Goal: Task Accomplishment & Management: Use online tool/utility

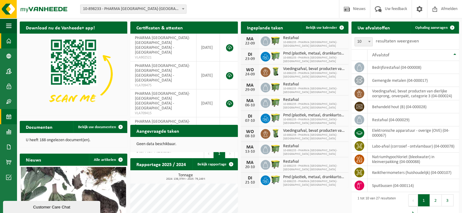
click at [9, 118] on span at bounding box center [8, 116] width 5 height 15
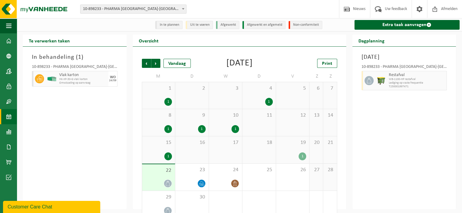
click at [302, 157] on div "1" at bounding box center [303, 157] width 8 height 8
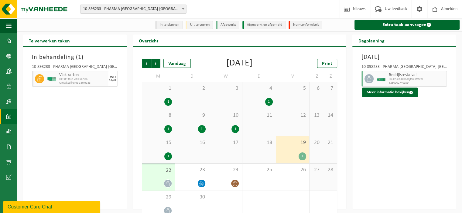
scroll to position [12, 0]
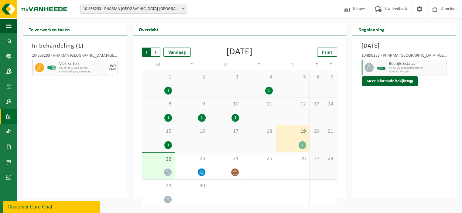
click at [158, 53] on span "Volgende" at bounding box center [155, 52] width 9 height 9
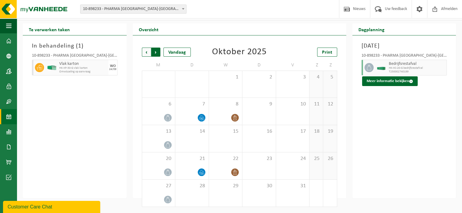
click at [147, 52] on span "Vorige" at bounding box center [146, 52] width 9 height 9
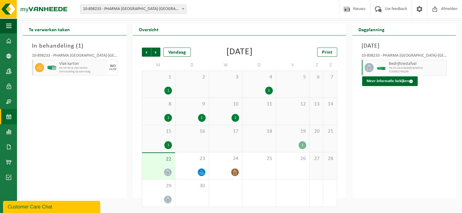
click at [201, 119] on div "1" at bounding box center [202, 118] width 8 height 8
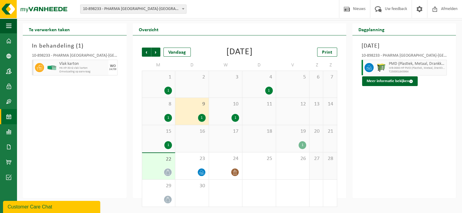
click at [266, 90] on div "1" at bounding box center [269, 91] width 8 height 8
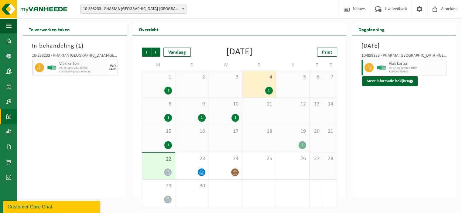
click at [235, 119] on div "1" at bounding box center [235, 118] width 8 height 8
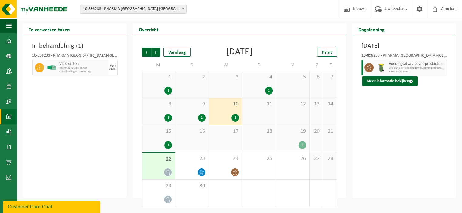
click at [271, 91] on div "1" at bounding box center [269, 91] width 8 height 8
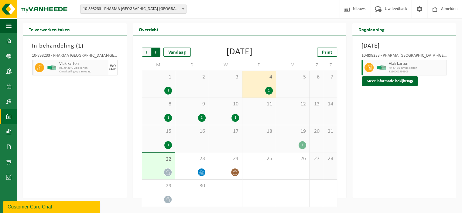
click at [146, 49] on span "Vorige" at bounding box center [146, 52] width 9 height 9
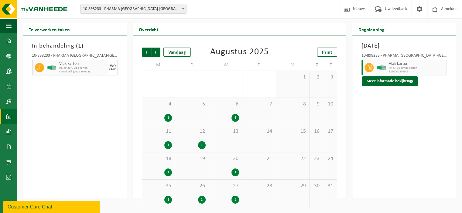
click at [235, 116] on div "1" at bounding box center [235, 118] width 8 height 8
click at [236, 173] on div "1" at bounding box center [235, 173] width 8 height 8
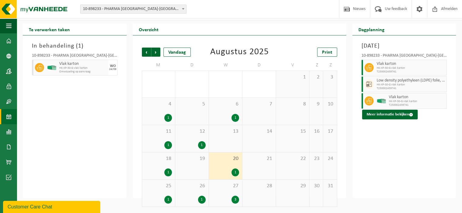
click at [234, 201] on div "3" at bounding box center [235, 200] width 8 height 8
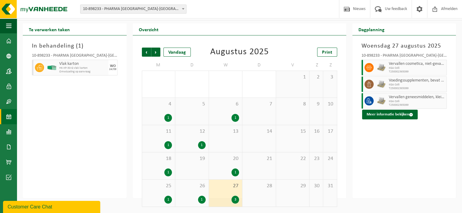
click at [236, 175] on div "1" at bounding box center [235, 173] width 8 height 8
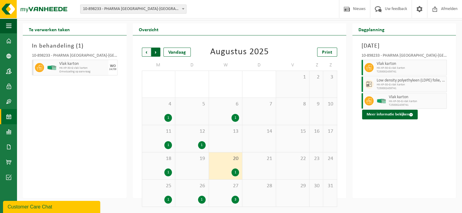
click at [148, 52] on span "Vorige" at bounding box center [146, 52] width 9 height 9
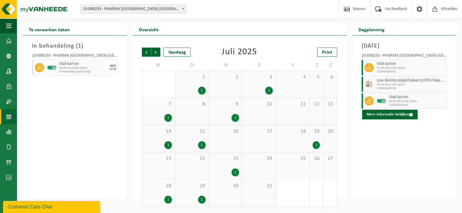
click at [202, 90] on div "1" at bounding box center [202, 91] width 8 height 8
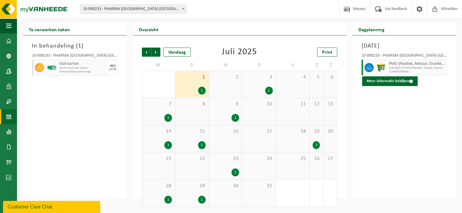
click at [271, 90] on div "1" at bounding box center [269, 91] width 8 height 8
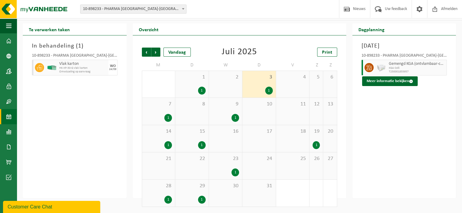
click at [236, 115] on div "1" at bounding box center [235, 118] width 8 height 8
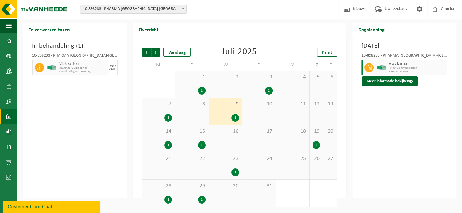
click at [234, 170] on div "1" at bounding box center [235, 173] width 8 height 8
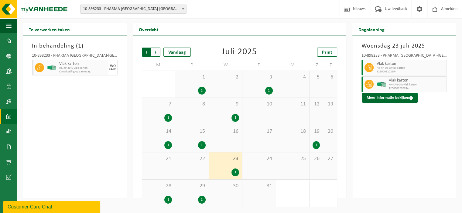
click at [158, 54] on span "Volgende" at bounding box center [155, 52] width 9 height 9
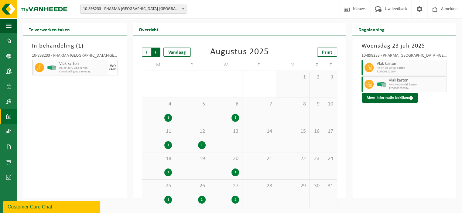
click at [146, 52] on span "Vorige" at bounding box center [146, 52] width 9 height 9
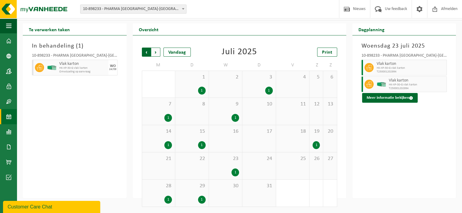
click at [159, 53] on span "Volgende" at bounding box center [155, 52] width 9 height 9
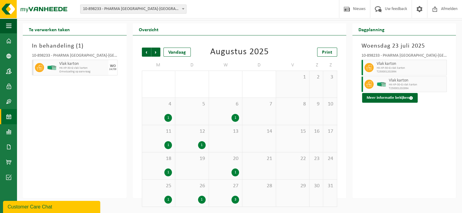
click at [236, 118] on div "1" at bounding box center [235, 118] width 8 height 8
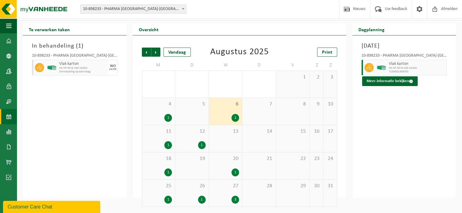
click at [235, 171] on div "1" at bounding box center [235, 173] width 8 height 8
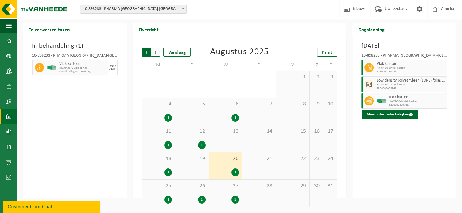
click at [157, 53] on span "Volgende" at bounding box center [155, 52] width 9 height 9
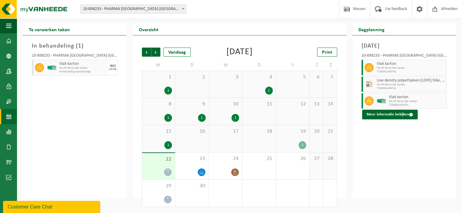
click at [232, 115] on div "1" at bounding box center [235, 118] width 8 height 8
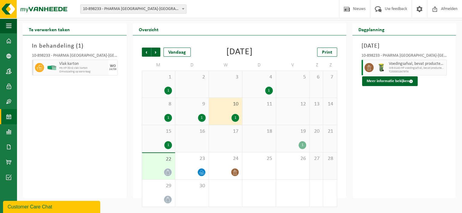
click at [236, 120] on div "1" at bounding box center [235, 118] width 8 height 8
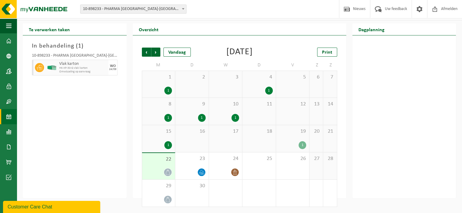
click at [236, 120] on div "1" at bounding box center [235, 118] width 8 height 8
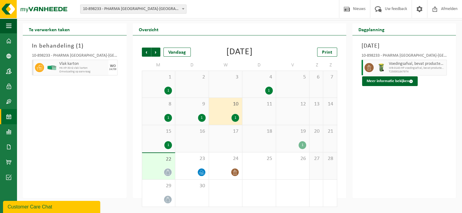
click at [169, 90] on div "1" at bounding box center [168, 91] width 8 height 8
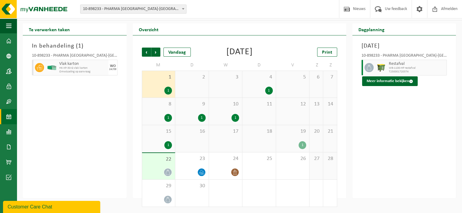
click at [167, 120] on div "1" at bounding box center [168, 118] width 8 height 8
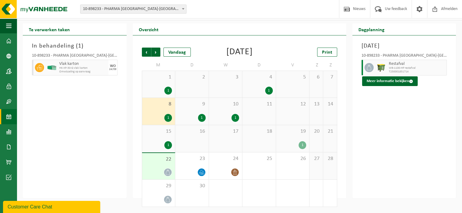
click at [166, 144] on div "1" at bounding box center [168, 146] width 8 height 8
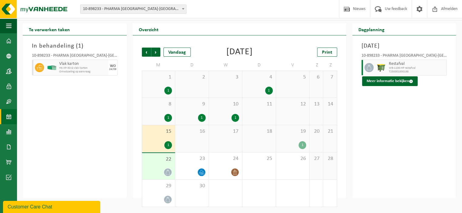
click at [304, 144] on div "1" at bounding box center [303, 146] width 8 height 8
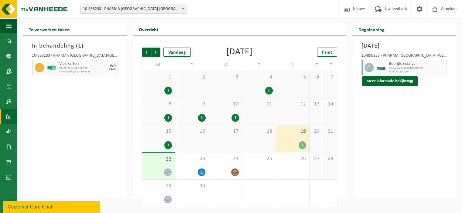
click at [269, 90] on div "1" at bounding box center [269, 91] width 8 height 8
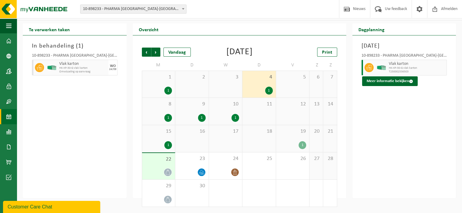
click at [266, 130] on span "18" at bounding box center [258, 131] width 27 height 7
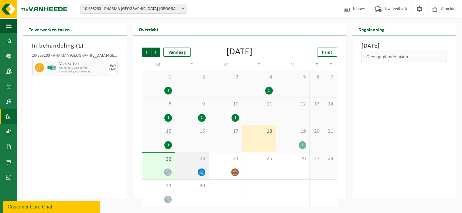
click at [191, 170] on div at bounding box center [191, 173] width 27 height 8
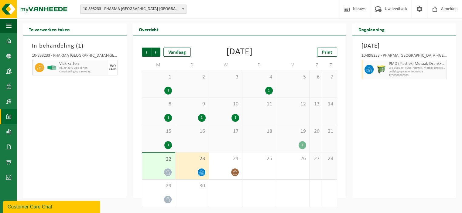
drag, startPoint x: 197, startPoint y: 168, endPoint x: 190, endPoint y: 165, distance: 7.9
click at [190, 165] on div "23" at bounding box center [191, 166] width 33 height 27
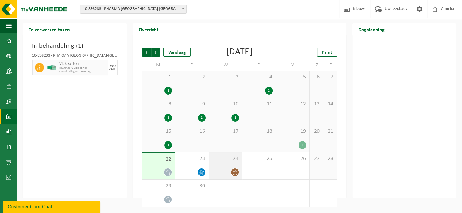
drag, startPoint x: 190, startPoint y: 165, endPoint x: 221, endPoint y: 164, distance: 30.7
click at [221, 164] on div "24" at bounding box center [225, 166] width 33 height 27
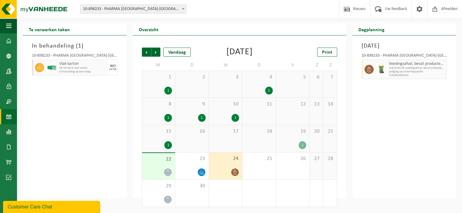
drag, startPoint x: 221, startPoint y: 164, endPoint x: 255, endPoint y: 186, distance: 41.4
click at [255, 186] on span "2" at bounding box center [258, 186] width 27 height 7
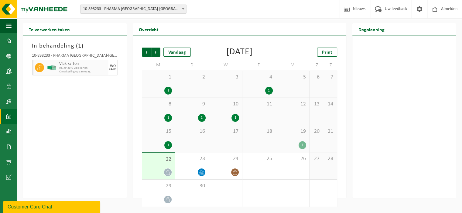
scroll to position [0, 0]
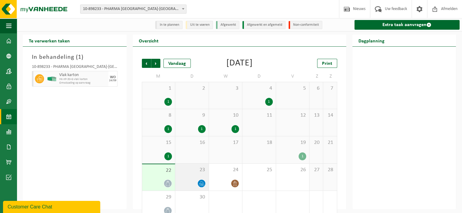
click at [188, 179] on div "23" at bounding box center [191, 177] width 33 height 27
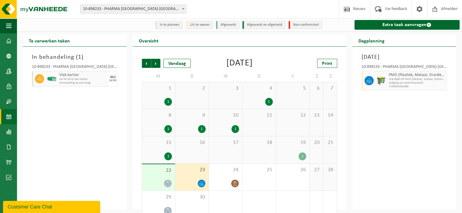
click at [156, 175] on div "22" at bounding box center [158, 178] width 33 height 26
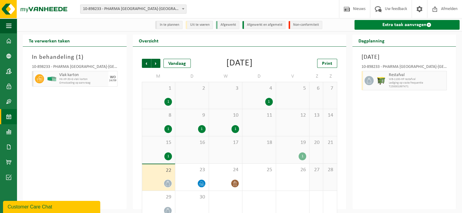
click at [387, 25] on link "Extra taak aanvragen" at bounding box center [406, 25] width 105 height 10
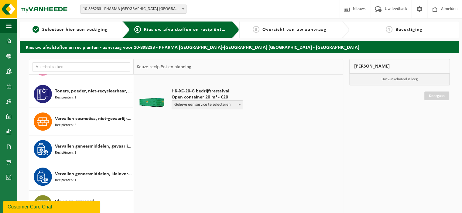
scroll to position [534, 0]
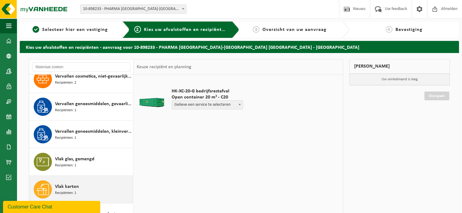
click at [67, 183] on span "Vlak karton" at bounding box center [67, 186] width 24 height 7
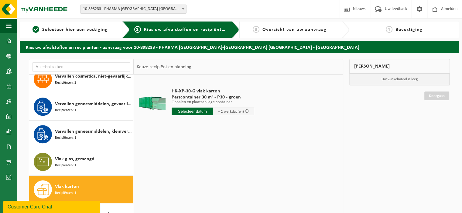
click at [193, 112] on input "text" at bounding box center [192, 112] width 41 height 8
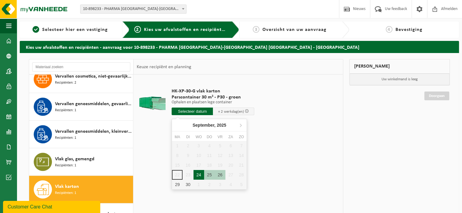
click at [198, 175] on div "24" at bounding box center [198, 175] width 11 height 10
type input "Van 2025-09-24"
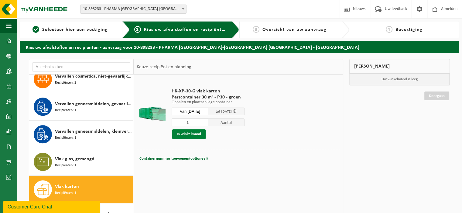
click at [187, 133] on button "In winkelmand" at bounding box center [188, 135] width 33 height 10
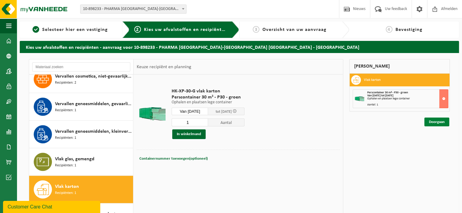
click at [440, 121] on link "Doorgaan" at bounding box center [436, 122] width 25 height 9
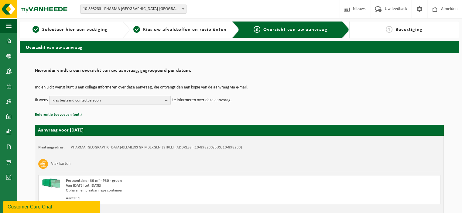
scroll to position [46, 0]
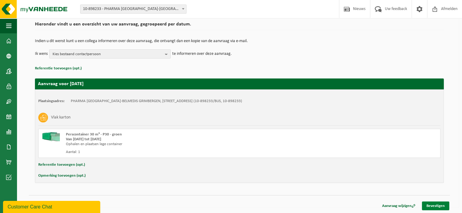
click at [430, 208] on link "Bevestigen" at bounding box center [435, 206] width 27 height 9
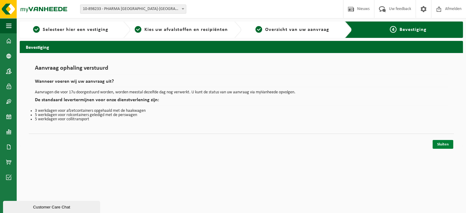
click at [444, 143] on link "Sluiten" at bounding box center [443, 144] width 21 height 9
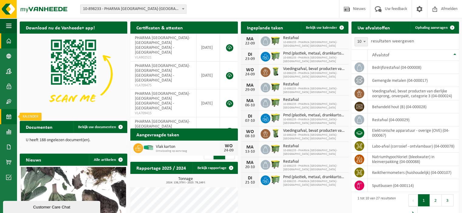
click at [7, 116] on span at bounding box center [8, 116] width 5 height 15
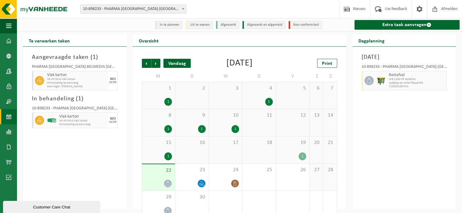
click at [178, 63] on div "Vandaag" at bounding box center [176, 63] width 27 height 9
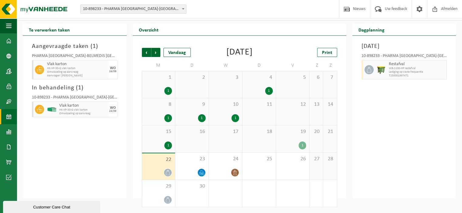
scroll to position [12, 0]
click at [159, 53] on span "Volgende" at bounding box center [155, 52] width 9 height 9
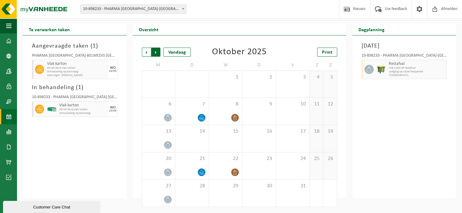
click at [147, 51] on span "Vorige" at bounding box center [146, 52] width 9 height 9
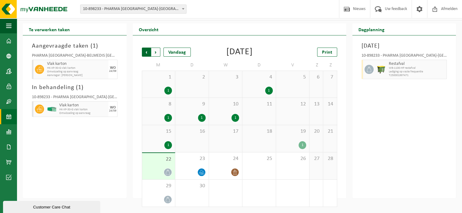
click at [157, 52] on span "Volgende" at bounding box center [155, 52] width 9 height 9
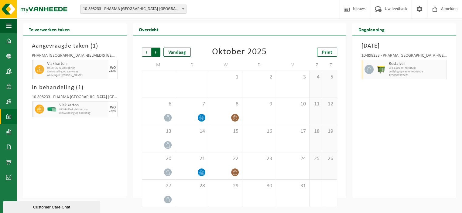
click at [147, 52] on span "Vorige" at bounding box center [146, 52] width 9 height 9
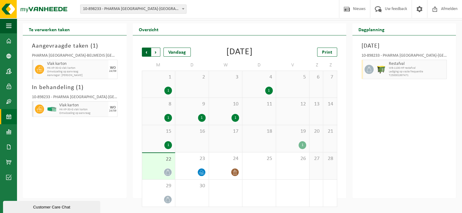
click at [157, 52] on span "Volgende" at bounding box center [155, 52] width 9 height 9
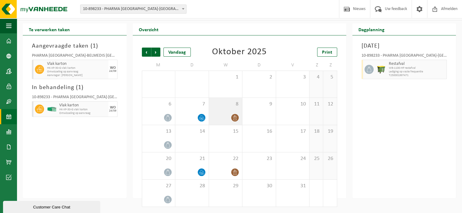
click at [229, 109] on div "8" at bounding box center [225, 111] width 33 height 27
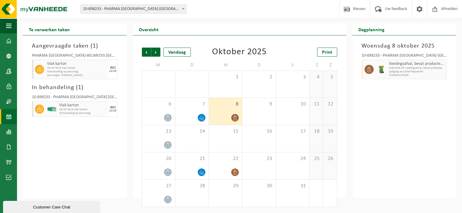
scroll to position [0, 0]
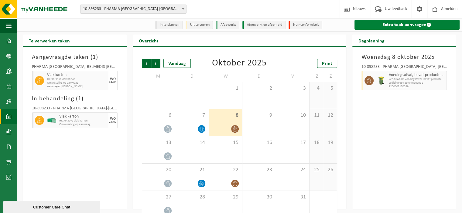
click at [398, 25] on link "Extra taak aanvragen" at bounding box center [406, 25] width 105 height 10
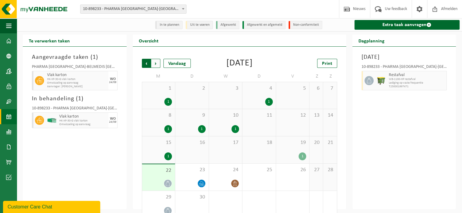
click at [158, 63] on span "Volgende" at bounding box center [155, 63] width 9 height 9
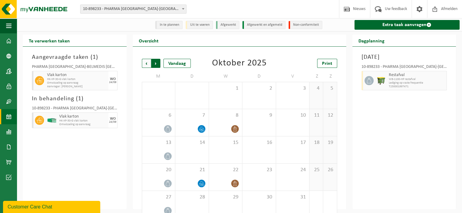
click at [148, 64] on span "Vorige" at bounding box center [146, 63] width 9 height 9
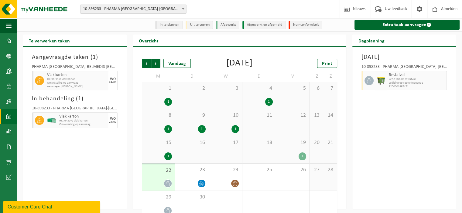
click at [234, 129] on div "1" at bounding box center [235, 129] width 8 height 8
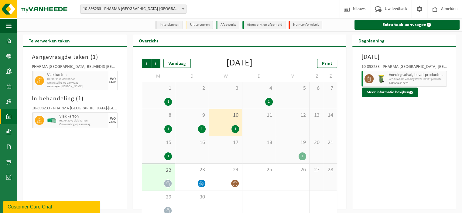
click at [269, 103] on div "1" at bounding box center [269, 102] width 8 height 8
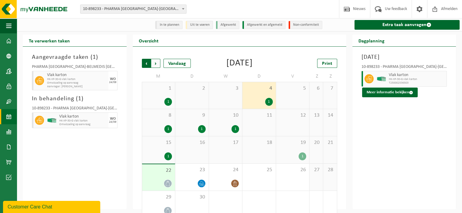
click at [158, 63] on span "Volgende" at bounding box center [155, 63] width 9 height 9
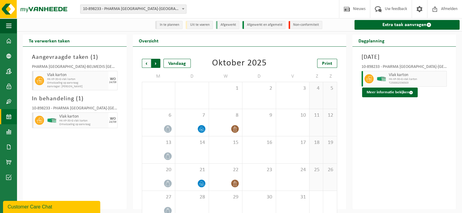
click at [148, 64] on span "Vorige" at bounding box center [146, 63] width 9 height 9
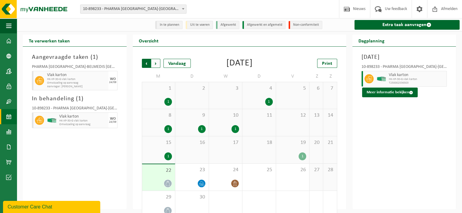
click at [158, 62] on span "Volgende" at bounding box center [155, 63] width 9 height 9
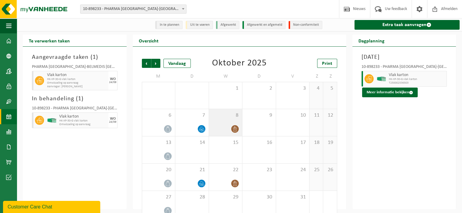
click at [219, 121] on div "8" at bounding box center [225, 122] width 33 height 27
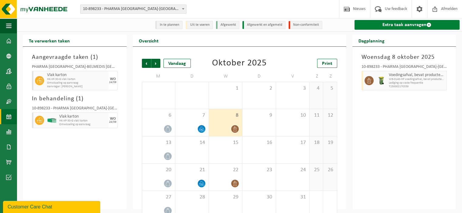
click at [388, 25] on link "Extra taak aanvragen" at bounding box center [406, 25] width 105 height 10
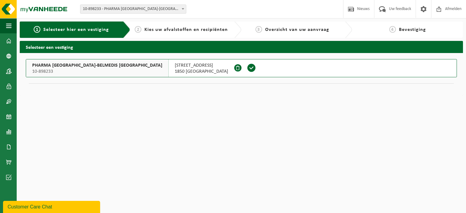
click at [73, 70] on span "10-898233" at bounding box center [97, 72] width 130 height 6
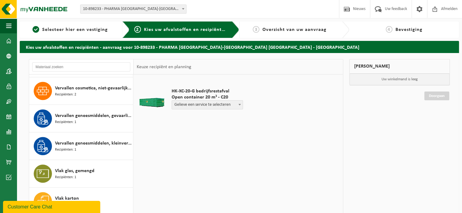
scroll to position [534, 0]
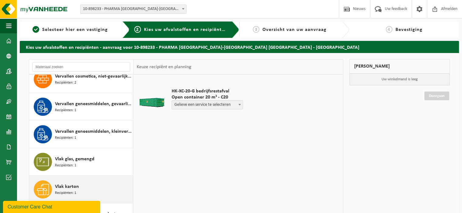
click at [55, 187] on span "Vlak karton" at bounding box center [67, 186] width 24 height 7
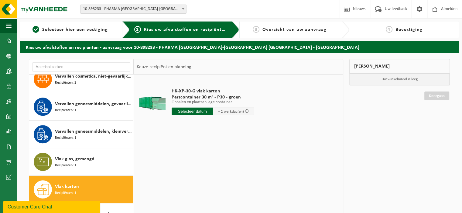
click at [194, 113] on input "text" at bounding box center [192, 112] width 41 height 8
click at [242, 125] on icon at bounding box center [241, 126] width 10 height 10
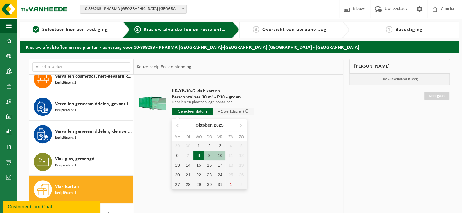
click at [199, 154] on div "8" at bounding box center [198, 156] width 11 height 10
type input "Van [DATE]"
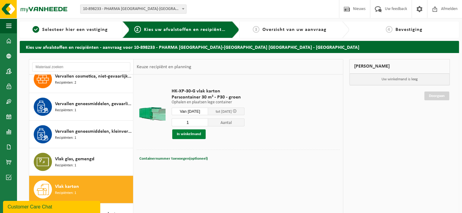
click at [191, 132] on button "In winkelmand" at bounding box center [188, 135] width 33 height 10
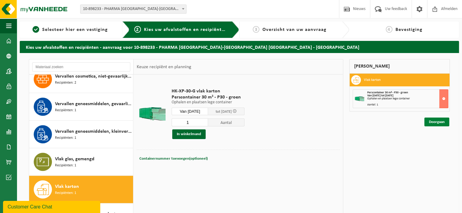
click at [436, 121] on link "Doorgaan" at bounding box center [436, 122] width 25 height 9
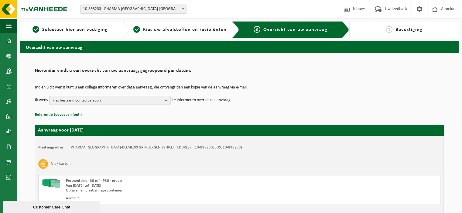
scroll to position [46, 0]
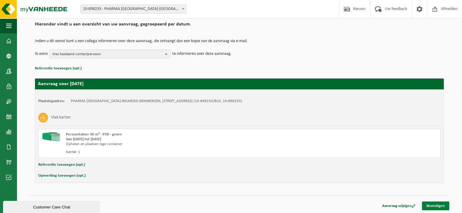
click at [439, 206] on link "Bevestigen" at bounding box center [435, 206] width 27 height 9
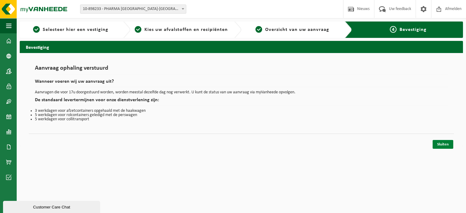
click at [440, 145] on link "Sluiten" at bounding box center [443, 144] width 21 height 9
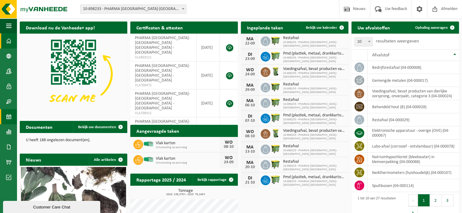
click at [9, 114] on span at bounding box center [8, 116] width 5 height 15
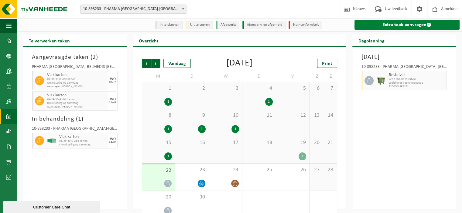
click at [401, 24] on link "Extra taak aanvragen" at bounding box center [406, 25] width 105 height 10
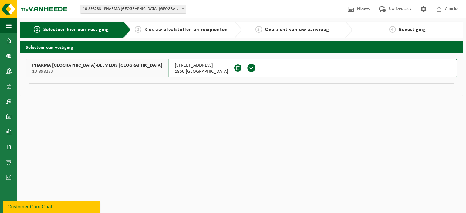
click at [58, 68] on span "PHARMA [GEOGRAPHIC_DATA]-BELMEDIS [GEOGRAPHIC_DATA]" at bounding box center [97, 66] width 130 height 6
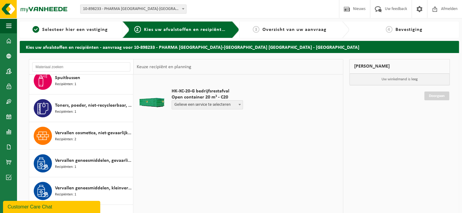
scroll to position [530, 0]
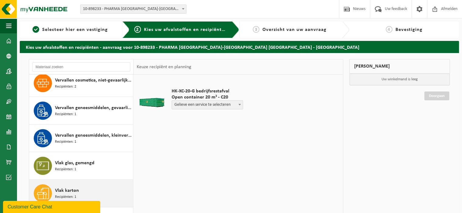
click at [66, 189] on span "Vlak karton" at bounding box center [67, 190] width 24 height 7
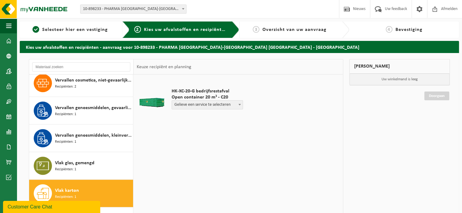
scroll to position [534, 0]
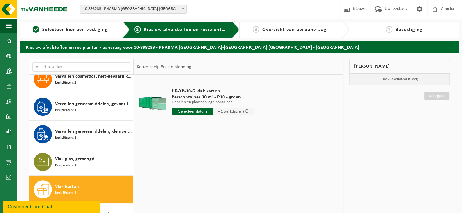
click at [191, 111] on input "text" at bounding box center [192, 112] width 41 height 8
click at [241, 124] on icon at bounding box center [241, 126] width 10 height 10
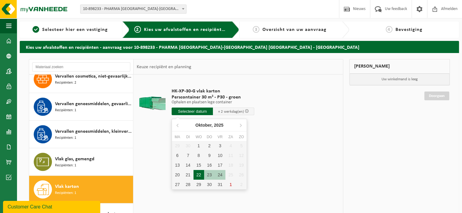
click at [199, 175] on div "22" at bounding box center [198, 175] width 11 height 10
type input "Van 2025-10-22"
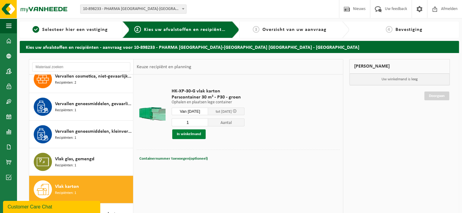
click at [191, 135] on button "In winkelmand" at bounding box center [188, 135] width 33 height 10
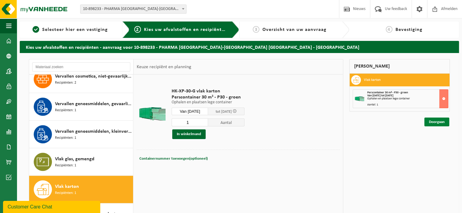
click at [440, 122] on link "Doorgaan" at bounding box center [436, 122] width 25 height 9
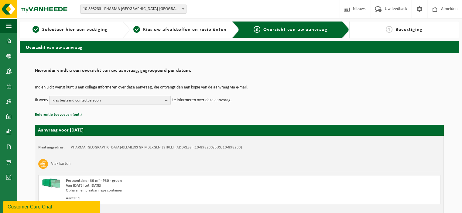
scroll to position [46, 0]
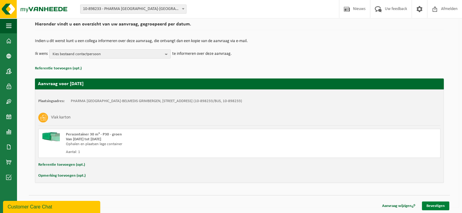
click at [437, 203] on link "Bevestigen" at bounding box center [435, 206] width 27 height 9
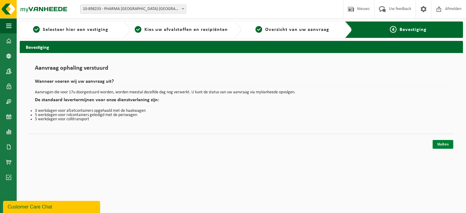
click at [445, 142] on link "Sluiten" at bounding box center [443, 144] width 21 height 9
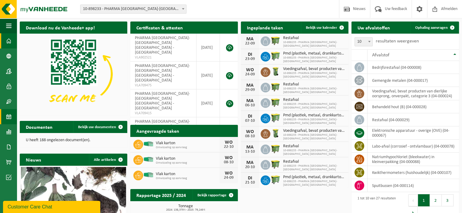
click at [7, 119] on span at bounding box center [8, 116] width 5 height 15
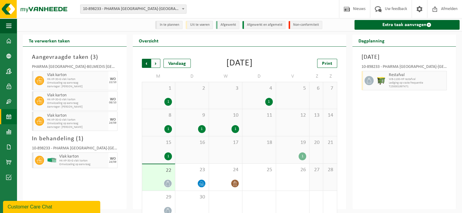
click at [156, 65] on span "Volgende" at bounding box center [155, 63] width 9 height 9
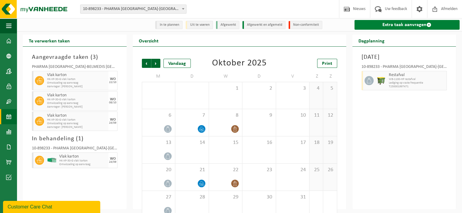
click at [398, 26] on link "Extra taak aanvragen" at bounding box center [406, 25] width 105 height 10
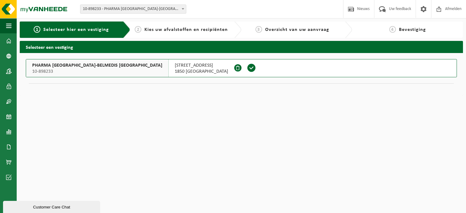
click at [95, 65] on span "PHARMA [GEOGRAPHIC_DATA]-BELMEDIS [GEOGRAPHIC_DATA]" at bounding box center [97, 66] width 130 height 6
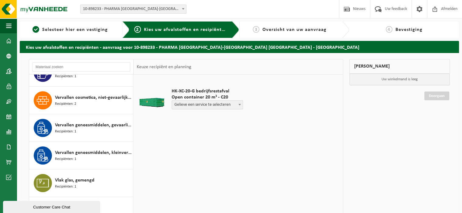
scroll to position [534, 0]
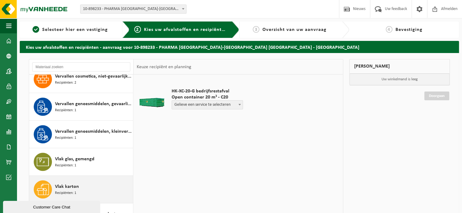
click at [71, 187] on span "Vlak karton" at bounding box center [67, 186] width 24 height 7
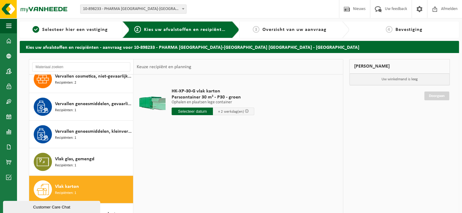
click at [192, 110] on input "text" at bounding box center [192, 112] width 41 height 8
click at [241, 124] on icon at bounding box center [241, 126] width 10 height 10
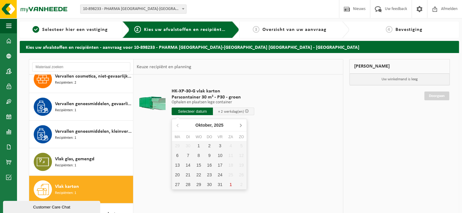
click at [241, 123] on icon at bounding box center [241, 126] width 10 height 10
click at [199, 153] on div "5" at bounding box center [198, 156] width 11 height 10
type input "Van 2025-11-05"
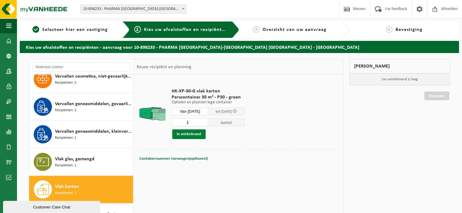
click at [191, 133] on button "In winkelmand" at bounding box center [188, 135] width 33 height 10
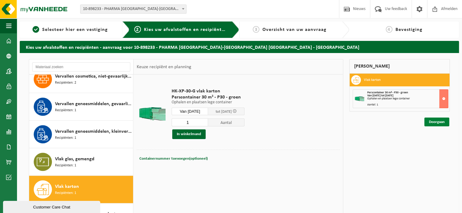
click at [434, 123] on link "Doorgaan" at bounding box center [436, 122] width 25 height 9
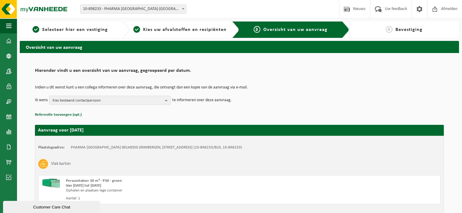
scroll to position [46, 0]
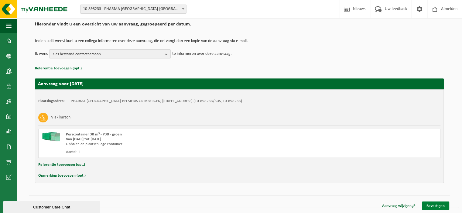
click at [434, 203] on link "Bevestigen" at bounding box center [435, 206] width 27 height 9
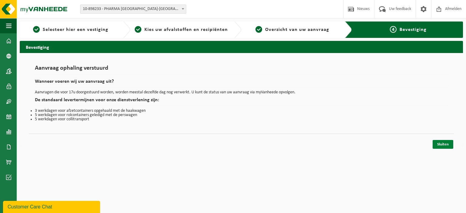
click at [447, 145] on link "Sluiten" at bounding box center [443, 144] width 21 height 9
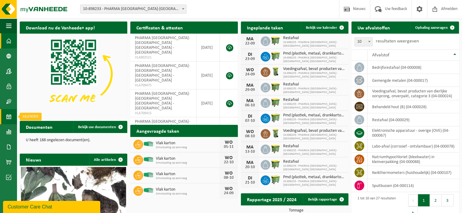
click at [10, 117] on span at bounding box center [8, 116] width 5 height 15
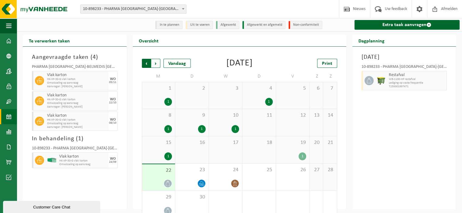
click at [158, 65] on span "Volgende" at bounding box center [155, 63] width 9 height 9
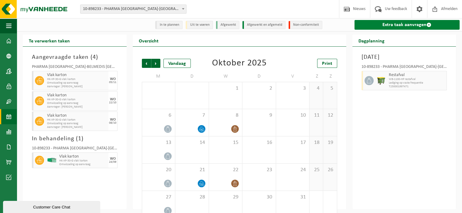
click at [395, 27] on link "Extra taak aanvragen" at bounding box center [406, 25] width 105 height 10
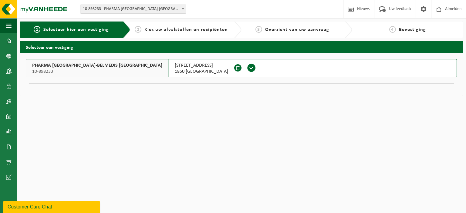
click at [175, 66] on span "[STREET_ADDRESS]" at bounding box center [201, 66] width 53 height 6
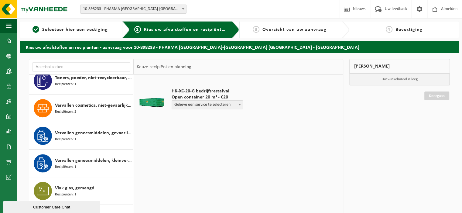
scroll to position [532, 0]
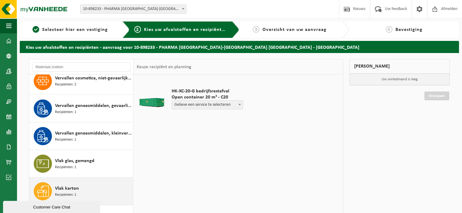
click at [73, 189] on span "Vlak karton" at bounding box center [67, 188] width 24 height 7
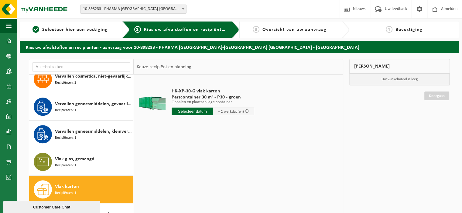
click at [193, 113] on input "text" at bounding box center [192, 112] width 41 height 8
click at [241, 126] on icon at bounding box center [241, 126] width 10 height 10
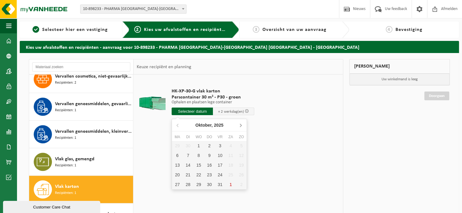
click at [241, 126] on icon at bounding box center [241, 126] width 10 height 10
drag, startPoint x: 200, startPoint y: 174, endPoint x: 197, endPoint y: 175, distance: 3.2
click at [197, 175] on div "19" at bounding box center [198, 175] width 11 height 10
type input "Van 2025-11-19"
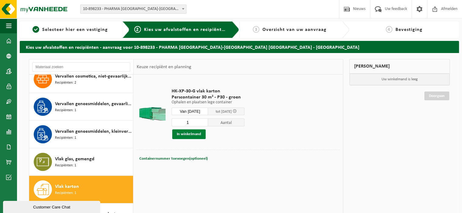
click at [191, 136] on button "In winkelmand" at bounding box center [188, 135] width 33 height 10
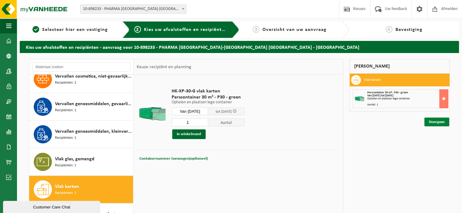
click at [432, 122] on link "Doorgaan" at bounding box center [436, 122] width 25 height 9
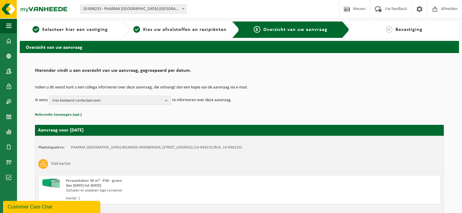
scroll to position [46, 0]
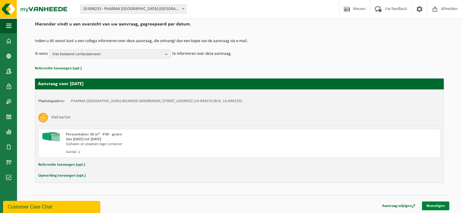
click at [439, 207] on link "Bevestigen" at bounding box center [435, 206] width 27 height 9
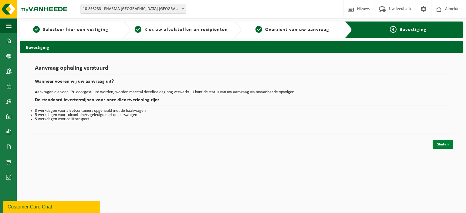
click at [439, 143] on link "Sluiten" at bounding box center [443, 144] width 21 height 9
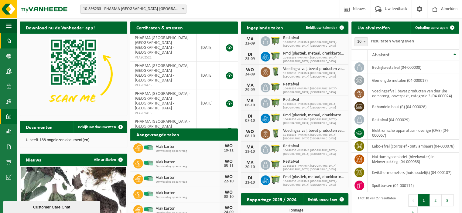
click at [8, 118] on span at bounding box center [8, 116] width 5 height 15
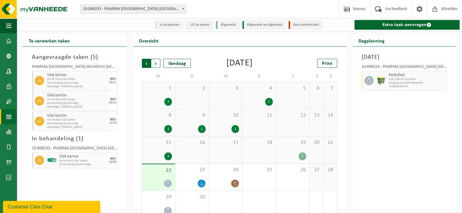
click at [155, 64] on span "Volgende" at bounding box center [155, 63] width 9 height 9
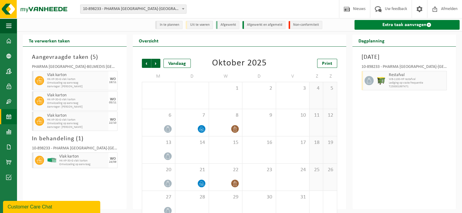
click at [406, 24] on link "Extra taak aanvragen" at bounding box center [406, 25] width 105 height 10
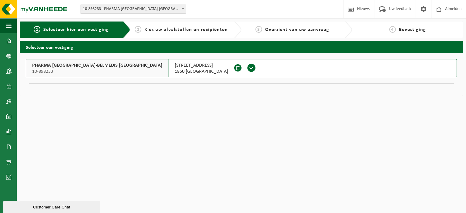
click at [94, 65] on span "PHARMA [GEOGRAPHIC_DATA]-BELMEDIS [GEOGRAPHIC_DATA]" at bounding box center [97, 66] width 130 height 6
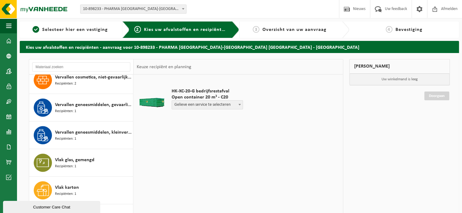
scroll to position [534, 0]
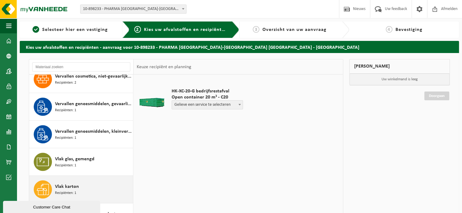
click at [68, 184] on span "Vlak karton" at bounding box center [67, 186] width 24 height 7
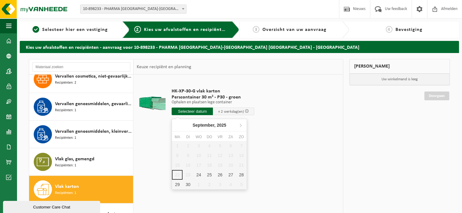
click at [196, 111] on input "text" at bounding box center [192, 112] width 41 height 8
click at [237, 127] on icon at bounding box center [241, 126] width 10 height 10
drag, startPoint x: 237, startPoint y: 127, endPoint x: 230, endPoint y: 125, distance: 7.4
drag, startPoint x: 230, startPoint y: 125, endPoint x: 272, endPoint y: 152, distance: 49.1
click at [272, 152] on div "HK-XP-30-G vlak karton Perscontainer 30 m³ - P30 - groen Ophalen en plaatsen le…" at bounding box center [238, 166] width 209 height 182
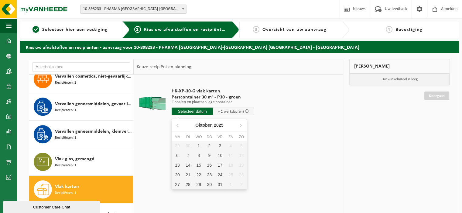
click at [203, 111] on input "text" at bounding box center [192, 112] width 41 height 8
click at [242, 128] on icon at bounding box center [241, 126] width 10 height 10
click at [242, 126] on icon at bounding box center [241, 126] width 10 height 10
click at [178, 128] on icon at bounding box center [178, 126] width 10 height 10
click at [241, 124] on icon at bounding box center [241, 126] width 10 height 10
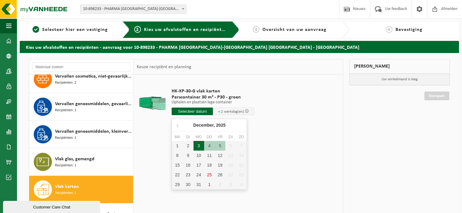
click at [200, 145] on div "3" at bounding box center [198, 146] width 11 height 10
type input "Van 2025-12-03"
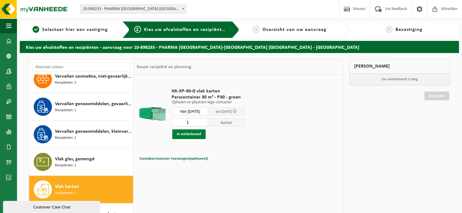
click at [192, 133] on button "In winkelmand" at bounding box center [188, 135] width 33 height 10
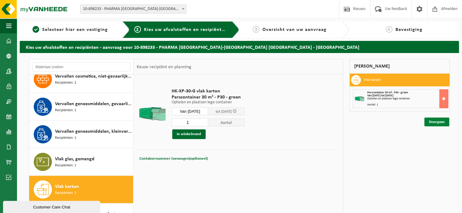
click at [436, 123] on link "Doorgaan" at bounding box center [436, 122] width 25 height 9
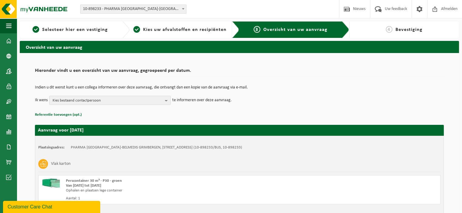
scroll to position [46, 0]
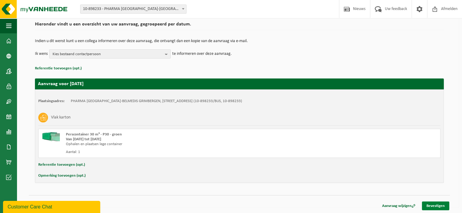
click at [430, 204] on link "Bevestigen" at bounding box center [435, 206] width 27 height 9
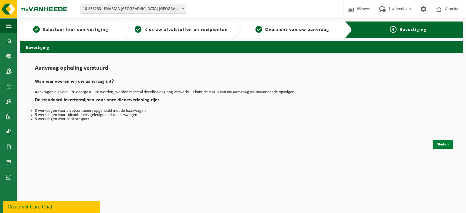
click at [439, 143] on link "Sluiten" at bounding box center [443, 144] width 21 height 9
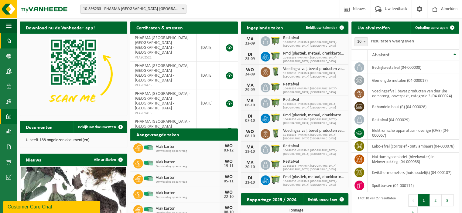
click at [7, 114] on span at bounding box center [8, 116] width 5 height 15
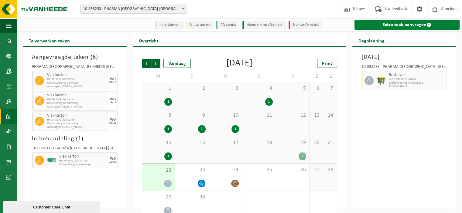
click at [404, 24] on link "Extra taak aanvragen" at bounding box center [406, 25] width 105 height 10
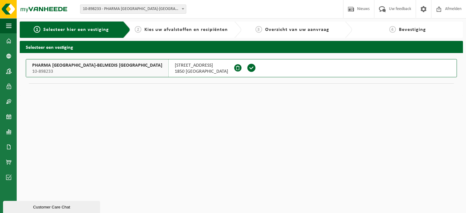
click at [175, 66] on span "COKERIESTRAAT 5" at bounding box center [201, 66] width 53 height 6
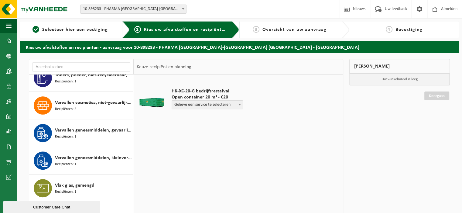
scroll to position [534, 0]
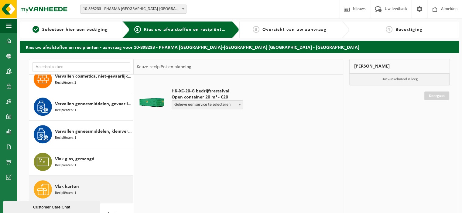
click at [70, 187] on span "Vlak karton" at bounding box center [67, 186] width 24 height 7
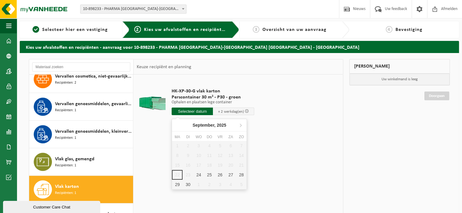
click at [183, 108] on input "text" at bounding box center [192, 112] width 41 height 8
click at [239, 127] on icon at bounding box center [241, 126] width 10 height 10
click at [198, 166] on div "17" at bounding box center [198, 166] width 11 height 10
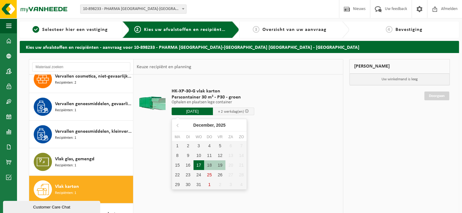
type input "Van [DATE]"
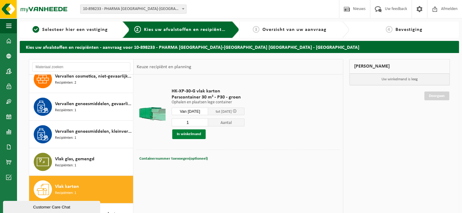
click at [188, 135] on button "In winkelmand" at bounding box center [188, 135] width 33 height 10
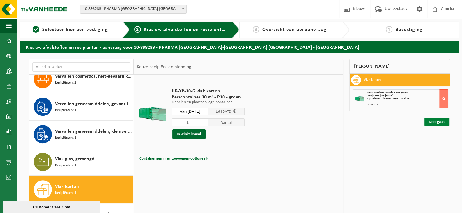
click at [439, 121] on link "Doorgaan" at bounding box center [436, 122] width 25 height 9
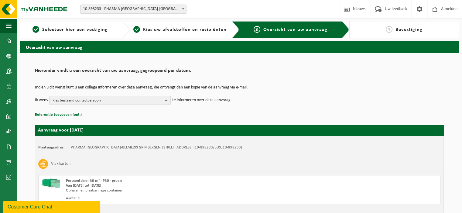
scroll to position [46, 0]
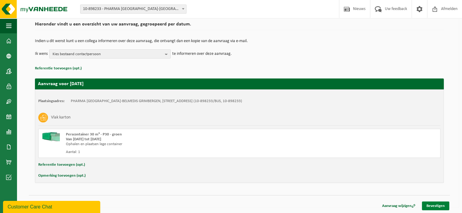
click at [440, 205] on link "Bevestigen" at bounding box center [435, 206] width 27 height 9
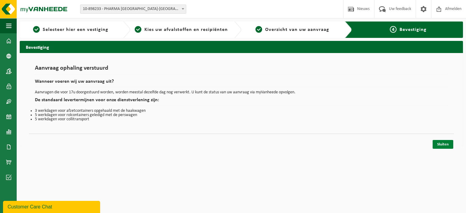
click at [442, 144] on link "Sluiten" at bounding box center [443, 144] width 21 height 9
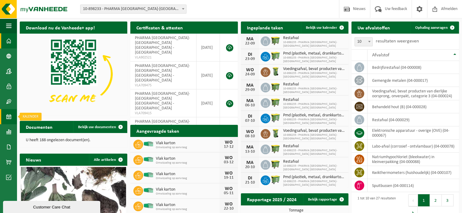
click at [8, 117] on span at bounding box center [8, 116] width 5 height 15
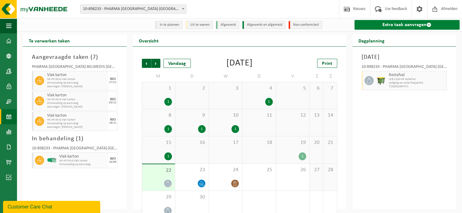
click at [407, 26] on link "Extra taak aanvragen" at bounding box center [406, 25] width 105 height 10
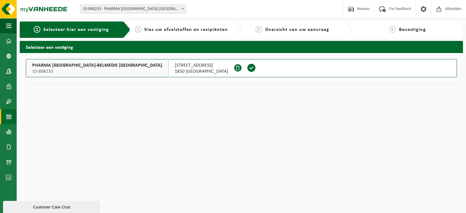
click at [10, 114] on span at bounding box center [8, 116] width 5 height 15
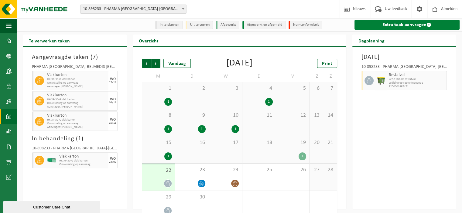
click at [390, 24] on link "Extra taak aanvragen" at bounding box center [406, 25] width 105 height 10
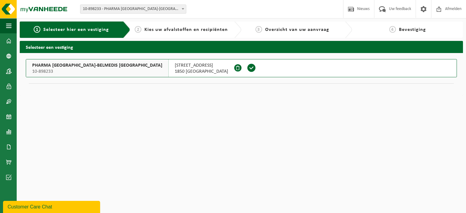
click at [175, 69] on span "1850 GRIMBERGEN" at bounding box center [201, 72] width 53 height 6
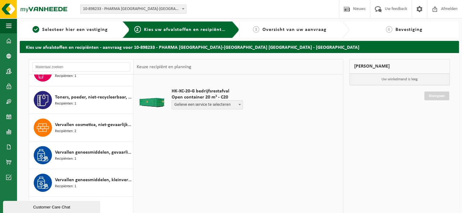
scroll to position [534, 0]
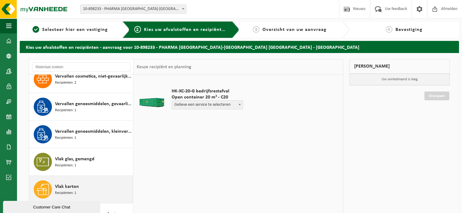
click at [69, 185] on span "Vlak karton" at bounding box center [67, 186] width 24 height 7
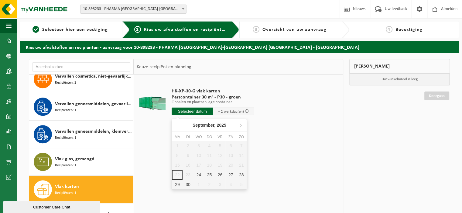
click at [193, 110] on input "text" at bounding box center [192, 112] width 41 height 8
click at [240, 124] on icon at bounding box center [241, 126] width 10 height 10
drag, startPoint x: 240, startPoint y: 124, endPoint x: 228, endPoint y: 127, distance: 11.6
click at [228, 127] on nav "Oktober, 2025" at bounding box center [209, 125] width 75 height 12
click at [240, 127] on icon at bounding box center [241, 125] width 2 height 3
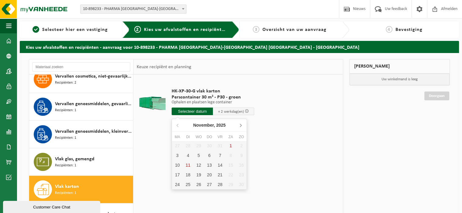
click at [240, 127] on icon at bounding box center [241, 125] width 2 height 3
click at [197, 184] on div "31" at bounding box center [198, 185] width 11 height 10
type input "Van 2025-12-31"
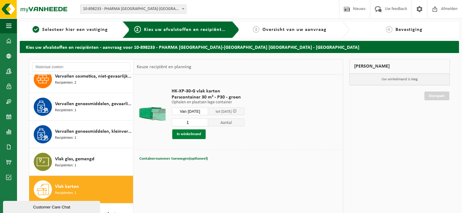
click at [184, 137] on button "In winkelmand" at bounding box center [188, 135] width 33 height 10
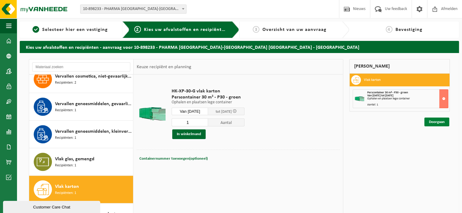
click at [441, 122] on link "Doorgaan" at bounding box center [436, 122] width 25 height 9
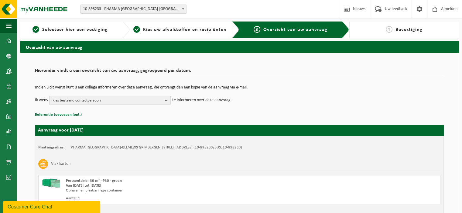
scroll to position [46, 0]
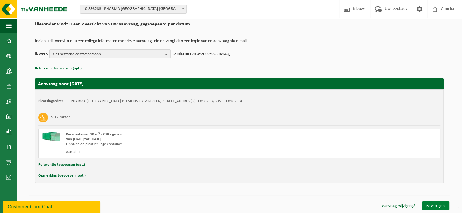
click at [435, 207] on link "Bevestigen" at bounding box center [435, 206] width 27 height 9
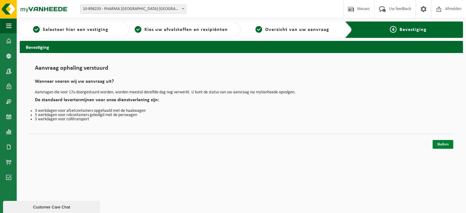
click at [442, 143] on link "Sluiten" at bounding box center [443, 144] width 21 height 9
